Goal: Find specific page/section: Find specific page/section

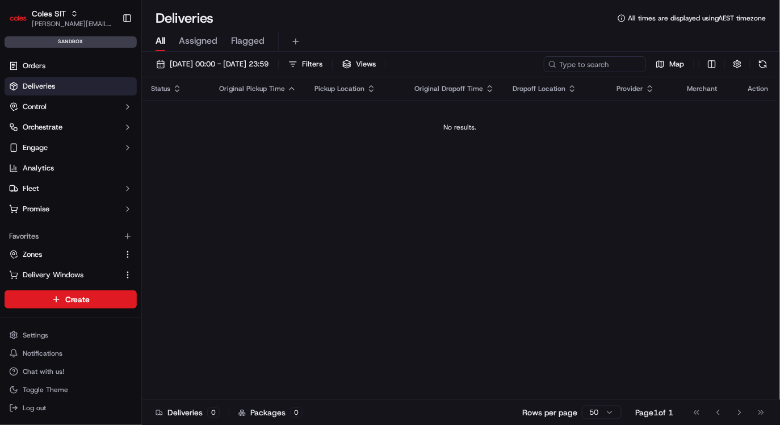
click at [306, 166] on div "Status Original Pickup Time Pickup Location Original Dropoff Time Dropoff Locat…" at bounding box center [460, 238] width 636 height 322
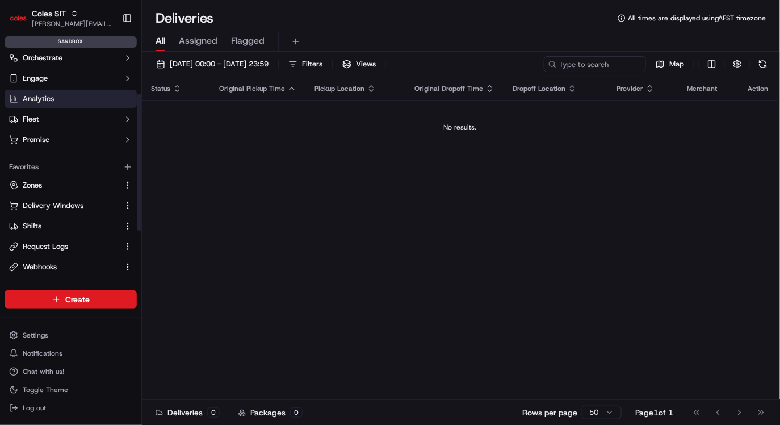
scroll to position [154, 0]
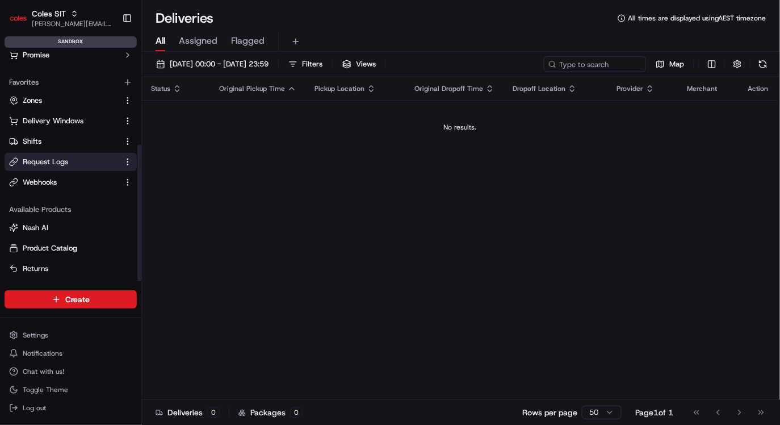
click at [51, 162] on span "Request Logs" at bounding box center [45, 162] width 45 height 10
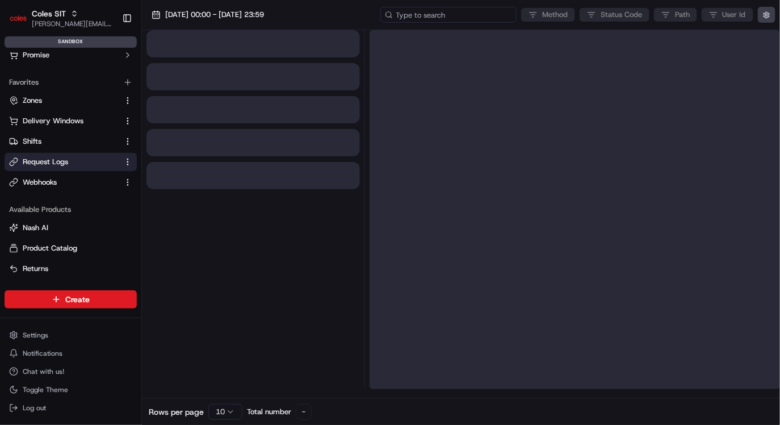
click at [440, 15] on input at bounding box center [448, 15] width 136 height 16
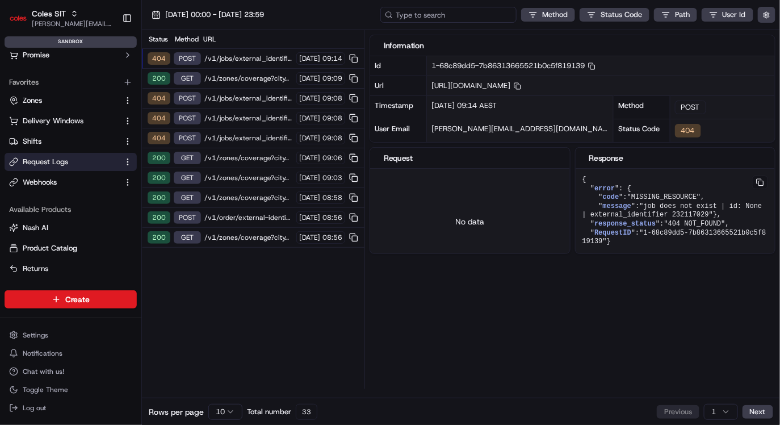
paste input "1-68c89dd5-7b86313665521b0c5f819139"
type input "1-68c89dd5-7b86313665521b0c5f819139"
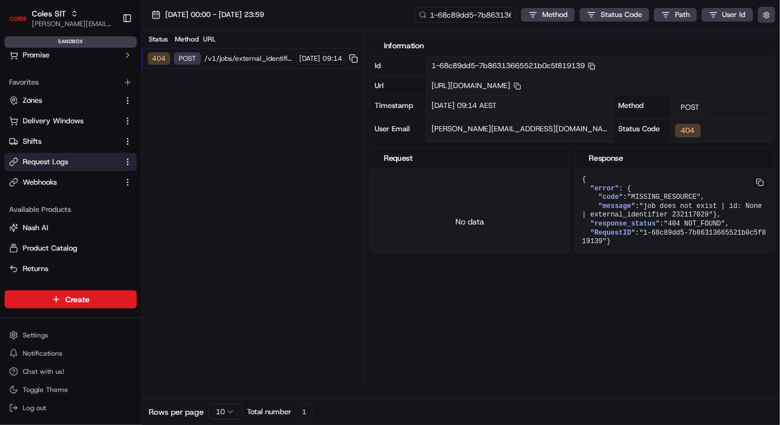
click at [595, 66] on icon "button" at bounding box center [591, 65] width 7 height 7
